Goal: Task Accomplishment & Management: Manage account settings

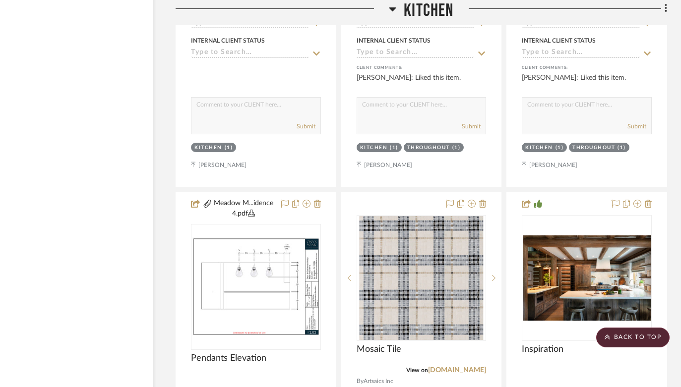
scroll to position [6737, 33]
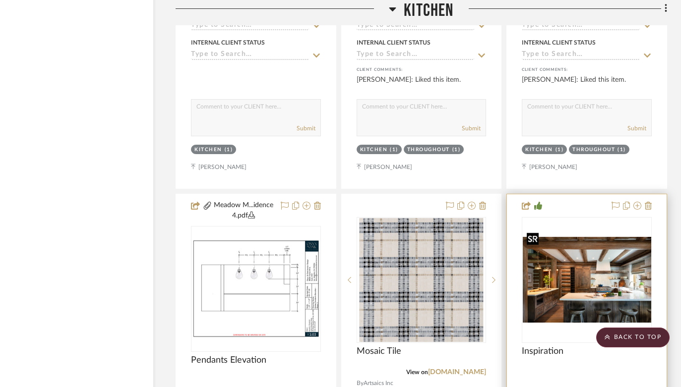
click at [492, 291] on div at bounding box center [587, 280] width 130 height 126
click at [492, 268] on img "0" at bounding box center [587, 279] width 128 height 85
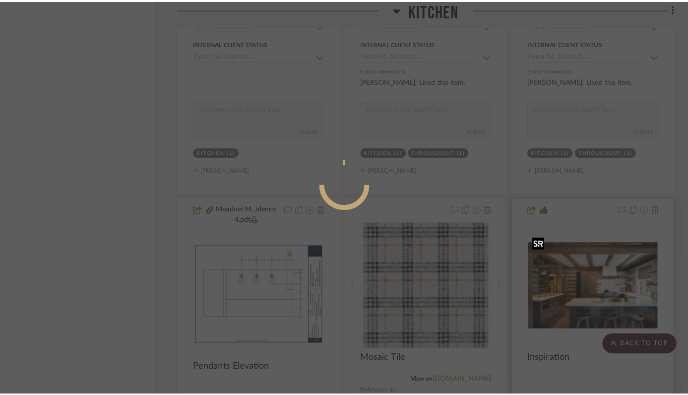
scroll to position [0, 0]
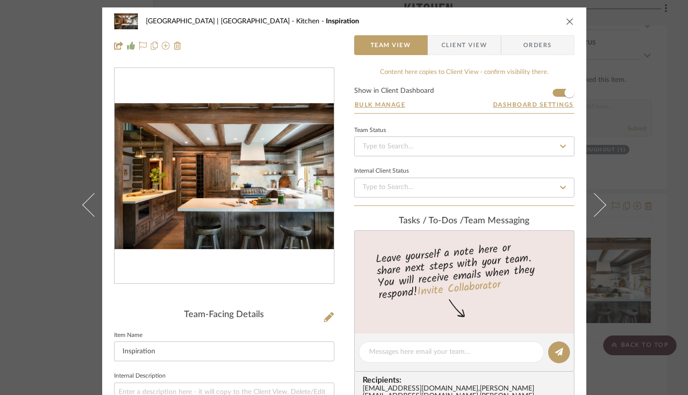
click at [242, 193] on img "0" at bounding box center [224, 176] width 219 height 146
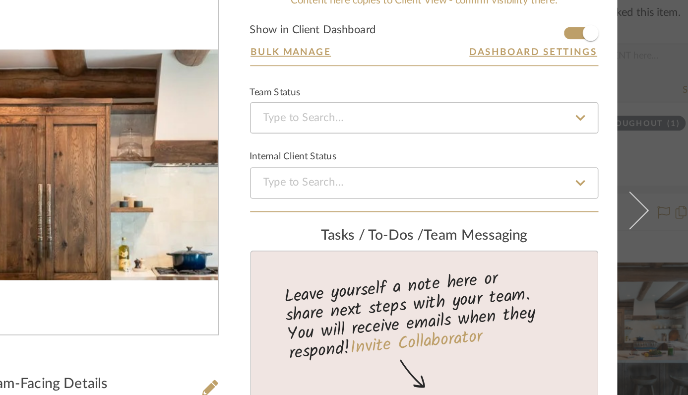
click at [213, 166] on img "0" at bounding box center [224, 176] width 219 height 146
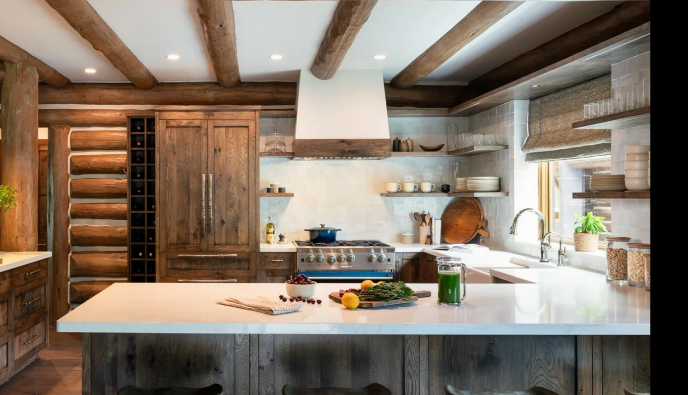
click at [492, 112] on img at bounding box center [344, 197] width 526 height 351
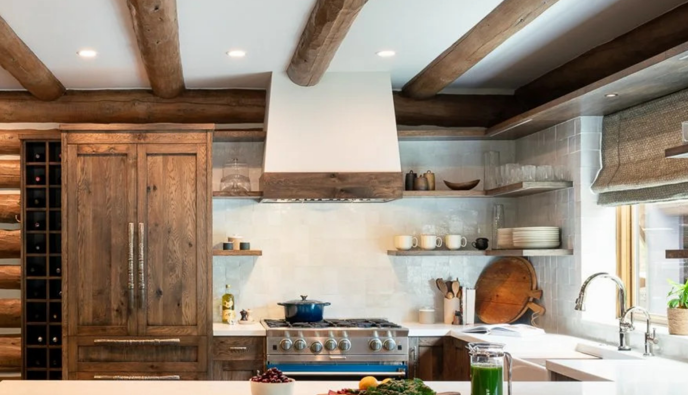
click at [355, 91] on img at bounding box center [306, 235] width 761 height 508
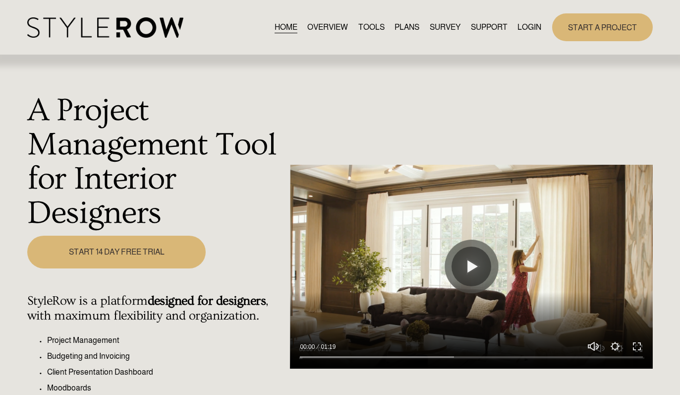
click at [535, 20] on div "HOME OVERVIEW TOOLS PLANS SURVEY SUPPORT QUESTIONS" at bounding box center [284, 27] width 514 height 20
click at [532, 25] on link "LOGIN" at bounding box center [530, 27] width 24 height 13
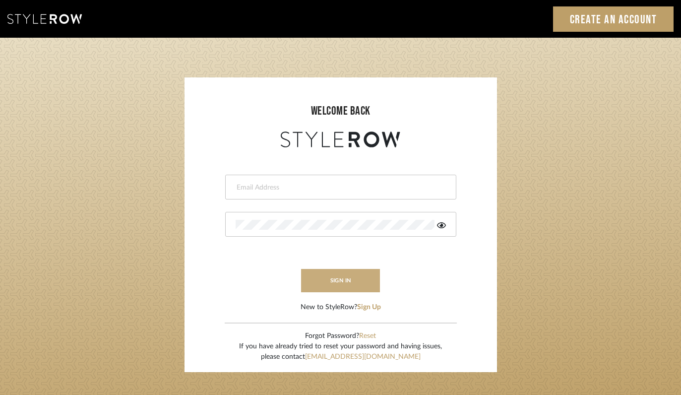
type input "felicia@onyxandoakinteriors.com"
click at [330, 280] on button "sign in" at bounding box center [340, 280] width 79 height 23
